Goal: Transaction & Acquisition: Purchase product/service

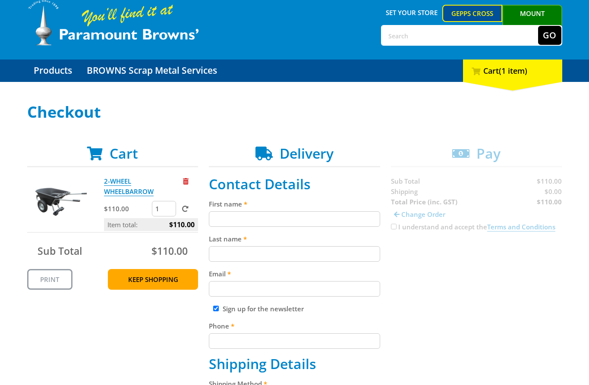
scroll to position [35, 0]
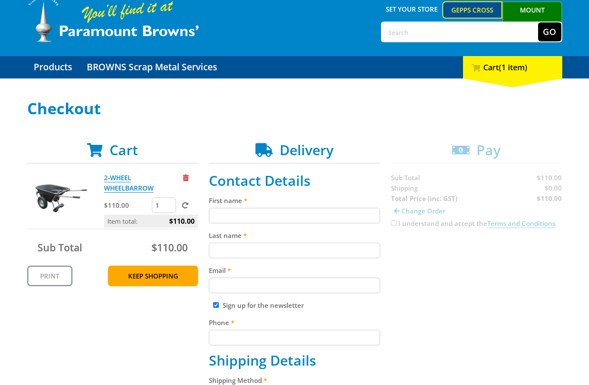
click at [291, 214] on input "First name" at bounding box center [294, 216] width 171 height 16
paste input "[PERSON_NAME]"
type input "[PERSON_NAME]"
drag, startPoint x: 265, startPoint y: 248, endPoint x: 259, endPoint y: 248, distance: 5.6
click at [265, 248] on input "Last name" at bounding box center [294, 251] width 171 height 16
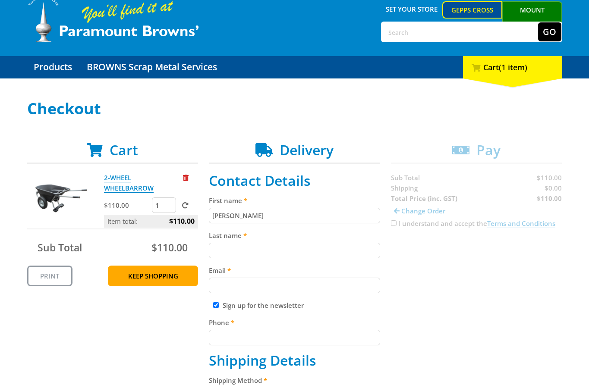
paste input "[PERSON_NAME]"
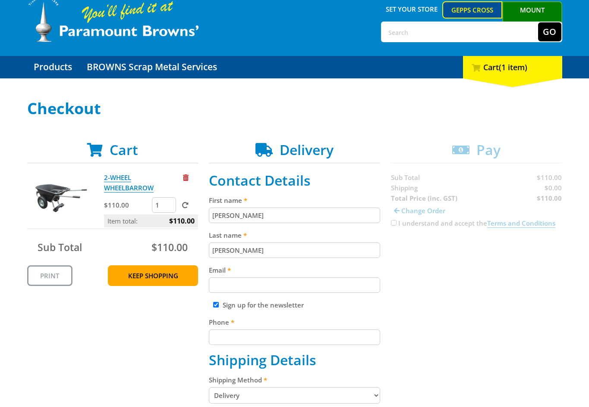
type input "[PERSON_NAME]"
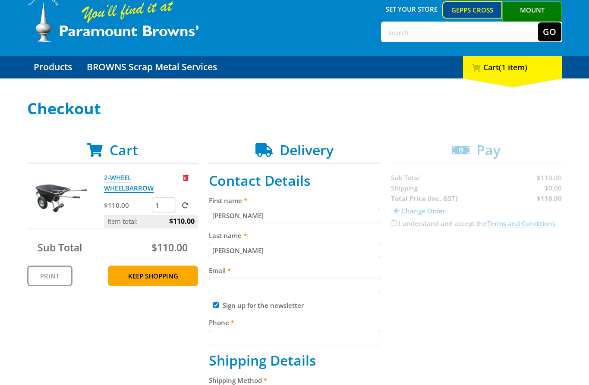
click at [246, 290] on input "Email" at bounding box center [294, 286] width 171 height 16
paste input "[EMAIL_ADDRESS][DOMAIN_NAME]"
type input "[EMAIL_ADDRESS][DOMAIN_NAME]"
click at [343, 330] on input "Phone" at bounding box center [294, 338] width 171 height 16
paste input "[PHONE_NUMBER]"
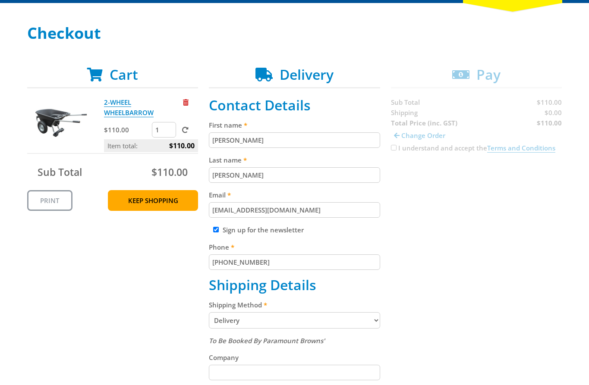
scroll to position [120, 0]
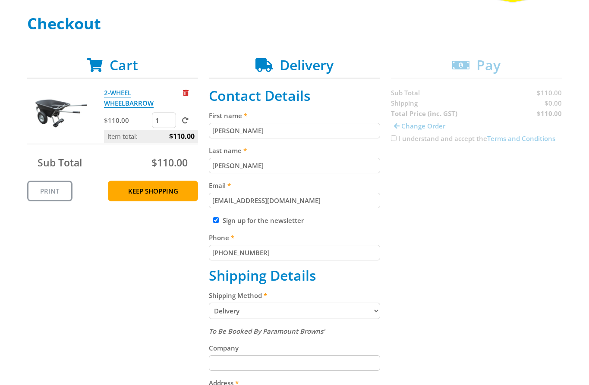
type input "[PHONE_NUMBER]"
click at [325, 310] on select "Pickup from Gepps Cross Delivery" at bounding box center [294, 311] width 171 height 16
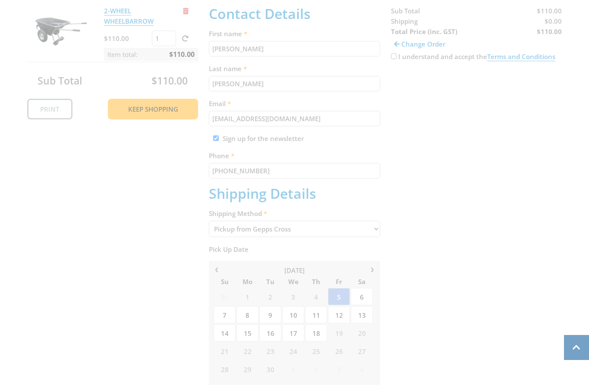
scroll to position [205, 0]
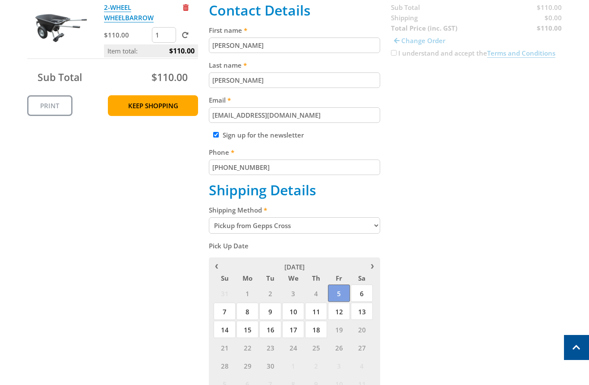
click at [345, 295] on span "5" at bounding box center [339, 293] width 22 height 17
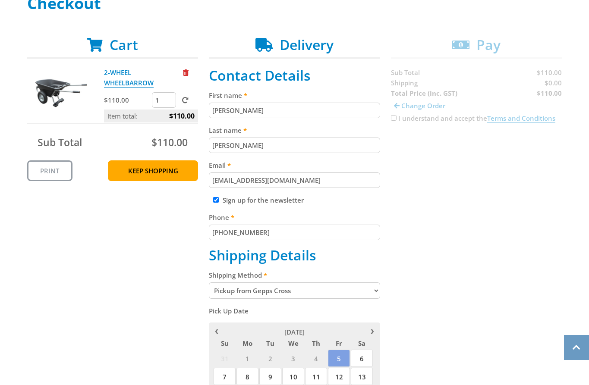
scroll to position [244, 0]
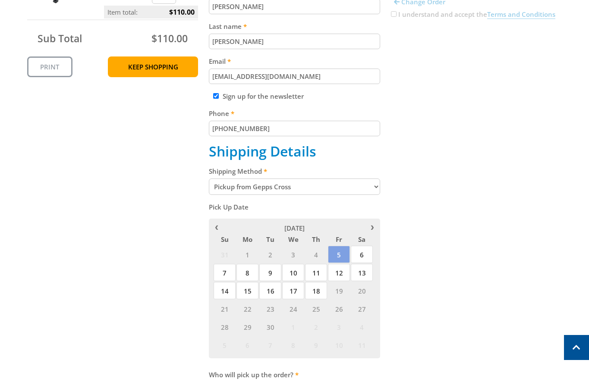
click at [256, 191] on select "Pickup from Gepps Cross Delivery" at bounding box center [294, 187] width 171 height 16
select select "Delivery"
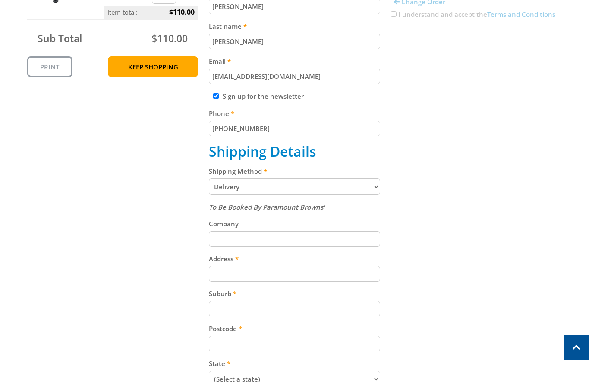
click at [232, 264] on div "Address" at bounding box center [294, 268] width 171 height 28
click at [235, 273] on input "Address" at bounding box center [294, 274] width 171 height 16
paste input "[STREET_ADDRESS]"
type input "[STREET_ADDRESS]"
click at [255, 311] on input "Suburb" at bounding box center [294, 309] width 171 height 16
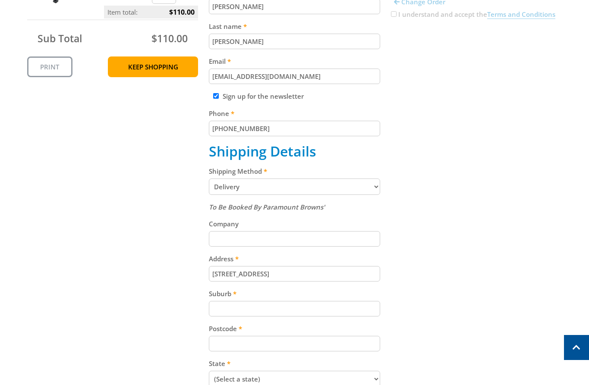
paste input "Gepps Cross"
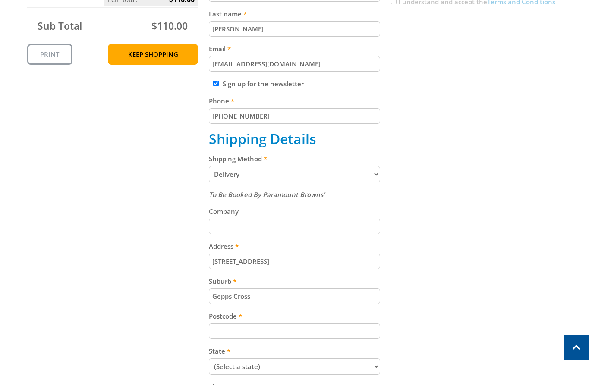
scroll to position [257, 0]
type input "Gepps Cross"
click at [259, 327] on input "Postcode" at bounding box center [294, 331] width 171 height 16
paste input "5094"
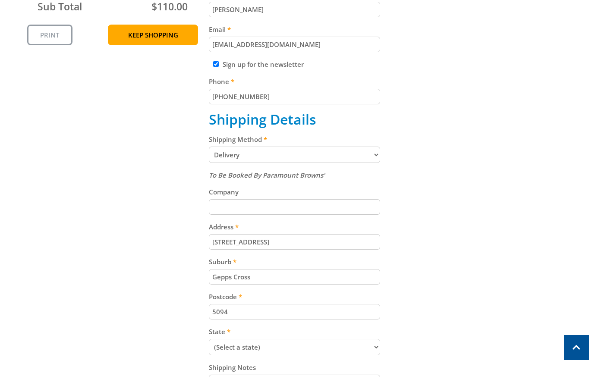
scroll to position [285, 0]
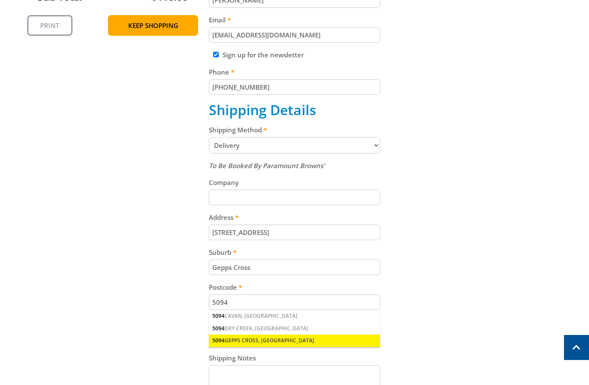
type input "5094"
click at [239, 338] on div "5094 GEPPS CROSS, [GEOGRAPHIC_DATA]" at bounding box center [294, 341] width 171 height 12
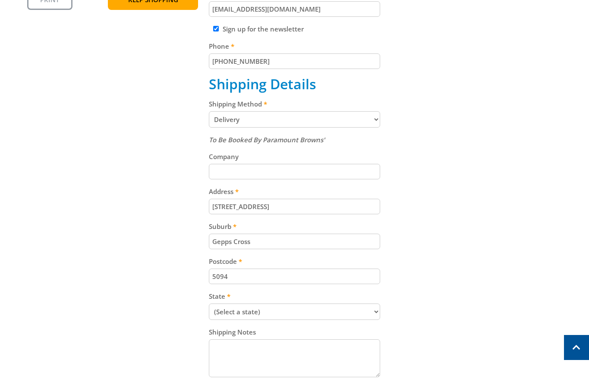
scroll to position [335, 0]
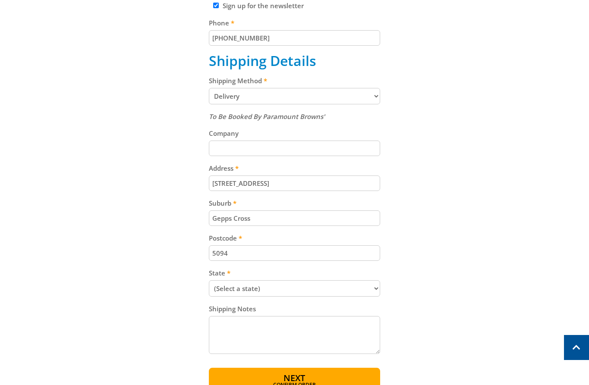
click at [265, 288] on select "(Select a state) [GEOGRAPHIC_DATA] [GEOGRAPHIC_DATA] [GEOGRAPHIC_DATA] [GEOGRAP…" at bounding box center [294, 288] width 171 height 16
select select "SA"
click at [209, 280] on select "(Select a state) [GEOGRAPHIC_DATA] [GEOGRAPHIC_DATA] [GEOGRAPHIC_DATA] [GEOGRAP…" at bounding box center [294, 288] width 171 height 16
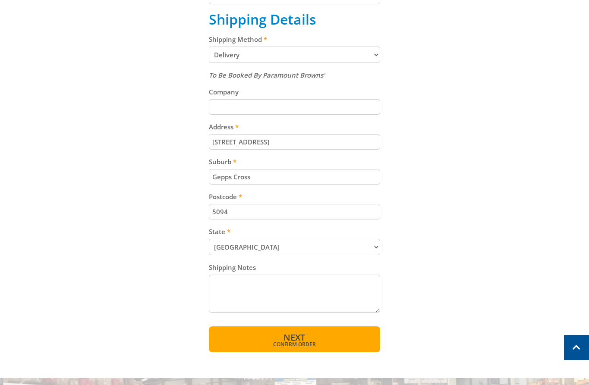
click at [283, 344] on span "Confirm order" at bounding box center [294, 344] width 134 height 5
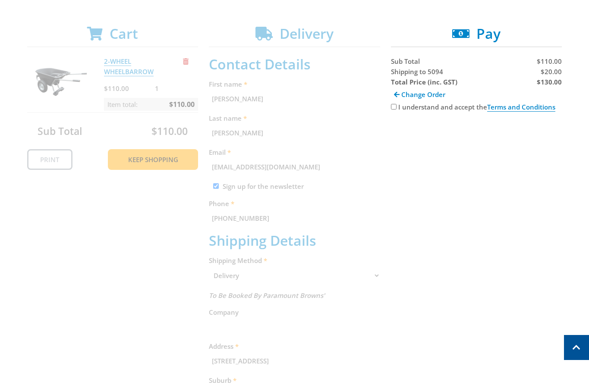
scroll to position [151, 0]
click at [167, 157] on div "Cart 2-WHEEL WHEELBARROW $110.00 1 Item total: $110.00 Sub Total $110.00 Print …" at bounding box center [294, 297] width 535 height 542
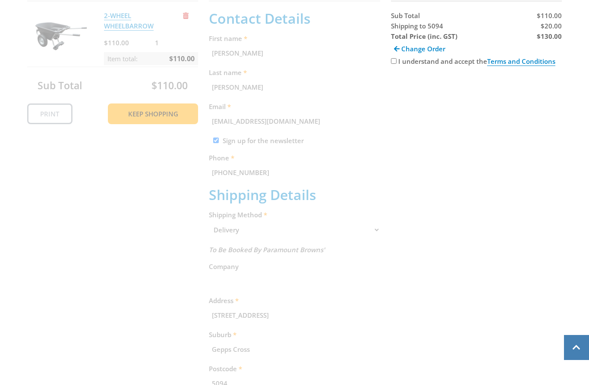
scroll to position [204, 0]
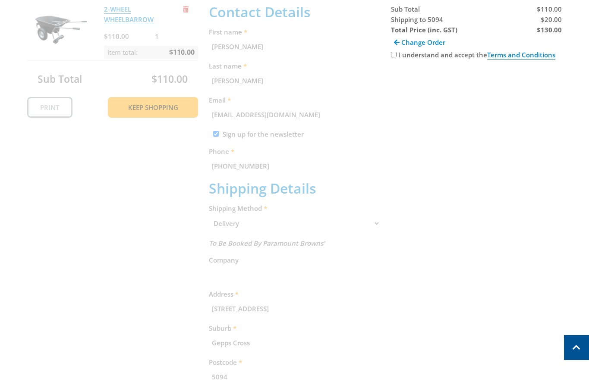
click at [265, 229] on div "Cart 2-WHEEL WHEELBARROW $110.00 1 Item total: $110.00 Sub Total $110.00 Print …" at bounding box center [294, 244] width 535 height 542
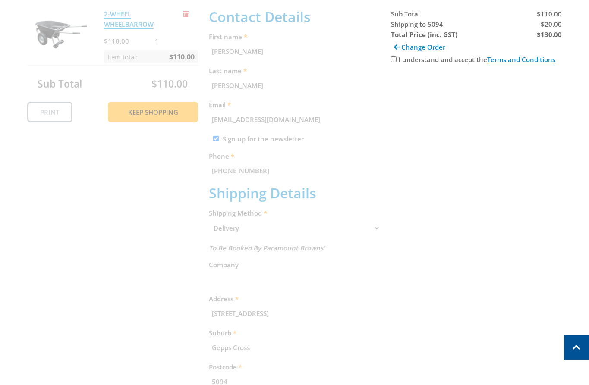
scroll to position [191, 0]
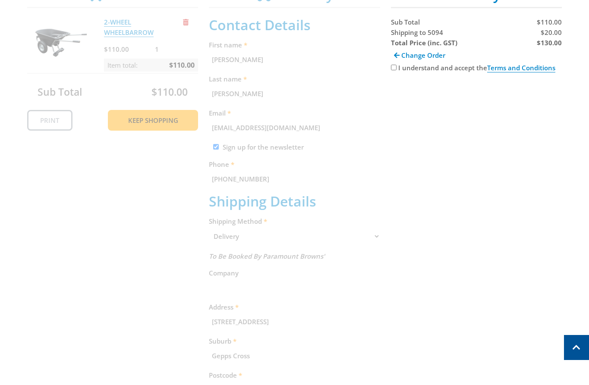
click at [551, 32] on span "$20.00" at bounding box center [550, 32] width 21 height 9
drag, startPoint x: 551, startPoint y: 32, endPoint x: 588, endPoint y: 50, distance: 41.5
click at [552, 33] on span "$20.00" at bounding box center [550, 32] width 21 height 9
copy span "20.00"
click at [551, 42] on strong "$130.00" at bounding box center [548, 42] width 25 height 9
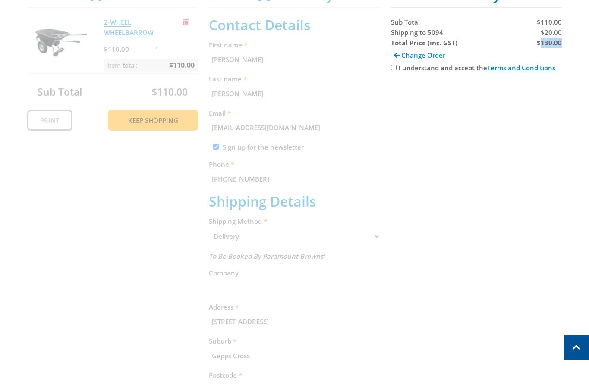
click at [551, 42] on strong "$130.00" at bounding box center [548, 42] width 25 height 9
copy strong "130.00"
click at [396, 65] on div "I understand and accept the Terms and Conditions" at bounding box center [476, 68] width 171 height 10
click at [393, 66] on input "I understand and accept the Terms and Conditions" at bounding box center [394, 68] width 6 height 6
checkbox input "true"
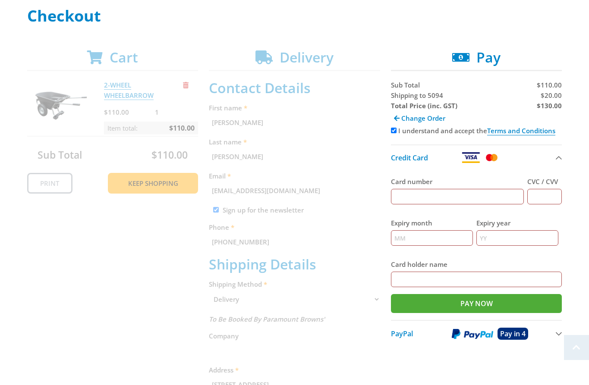
scroll to position [144, 0]
